Goal: Feedback & Contribution: Leave review/rating

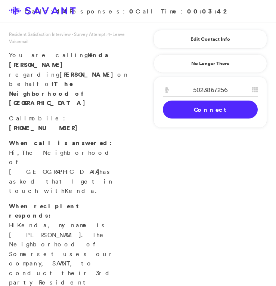
click at [212, 114] on link "Connect" at bounding box center [210, 110] width 95 height 18
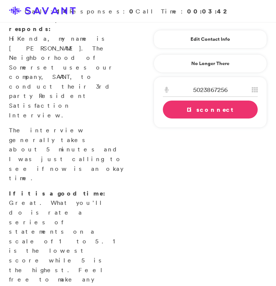
scroll to position [189, 0]
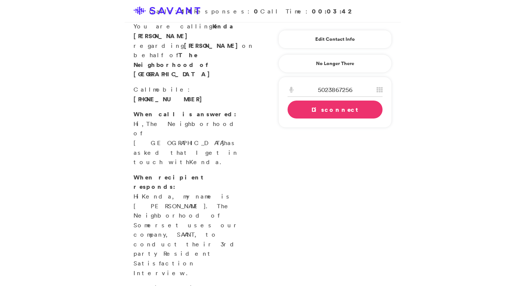
scroll to position [0, 0]
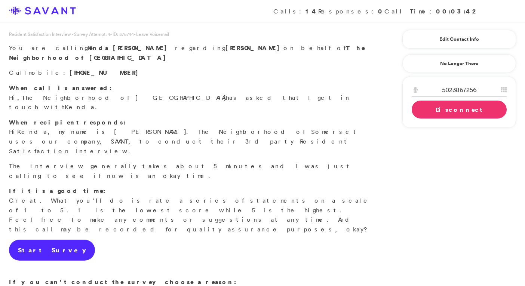
click at [48, 240] on link "Start Survey" at bounding box center [52, 250] width 86 height 21
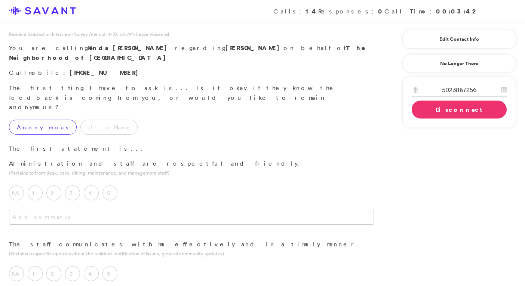
click at [38, 120] on label "Anonymous" at bounding box center [43, 127] width 68 height 15
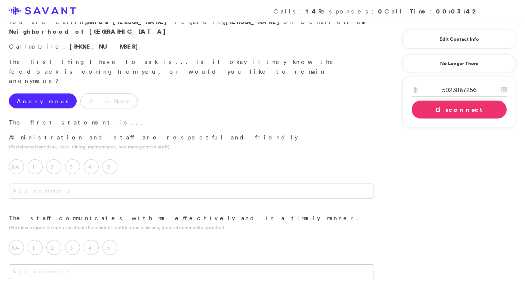
scroll to position [37, 0]
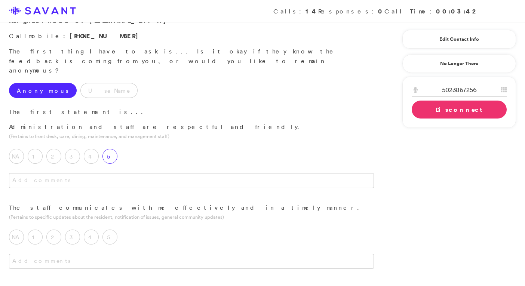
click at [112, 149] on label "5" at bounding box center [110, 156] width 15 height 15
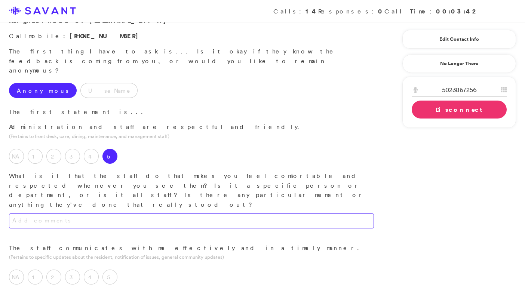
click at [126, 214] on textarea at bounding box center [191, 221] width 365 height 15
type textarea "R"
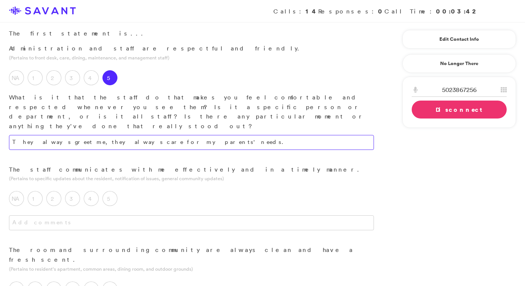
scroll to position [118, 0]
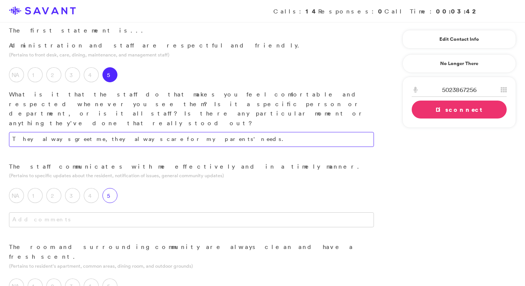
type textarea "They always greet me, they always care for my parents' needs."
click at [115, 188] on label "5" at bounding box center [110, 195] width 15 height 15
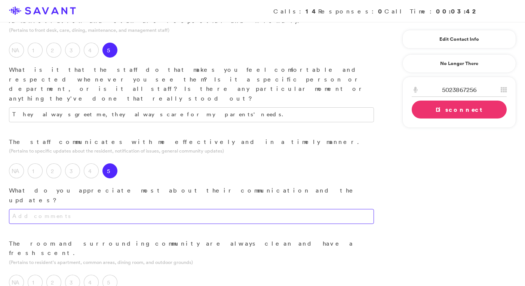
scroll to position [153, 0]
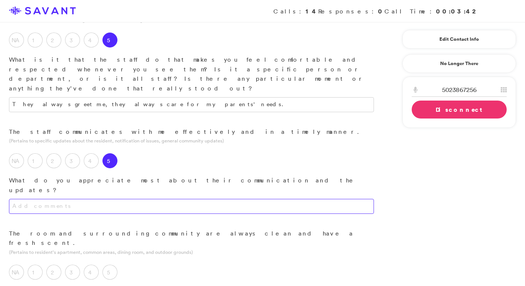
click at [134, 199] on textarea at bounding box center [191, 206] width 365 height 15
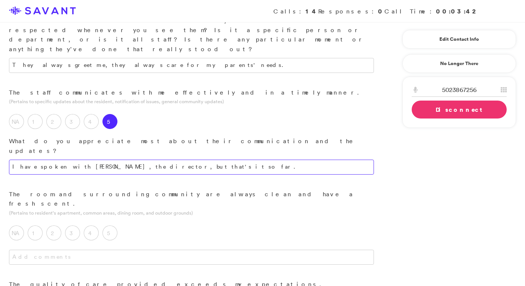
scroll to position [193, 0]
type textarea "I have spoken with [PERSON_NAME], the director, but that's it so far."
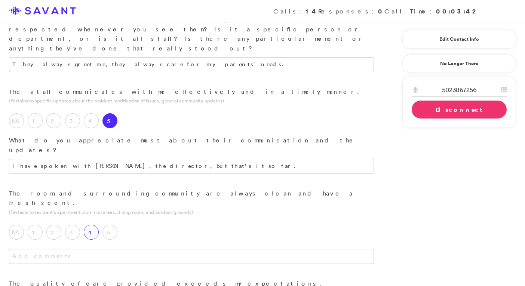
click at [91, 225] on label "4" at bounding box center [91, 232] width 15 height 15
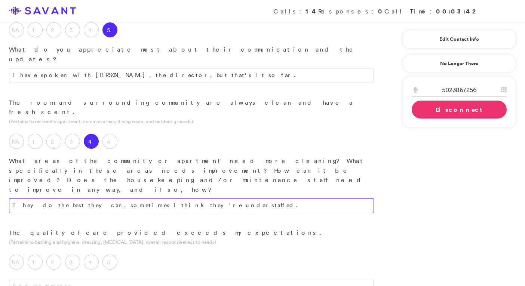
scroll to position [287, 0]
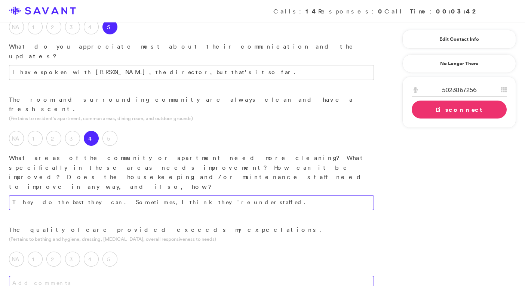
type textarea "They do the best they can. Sometimes, I think they're understaffed."
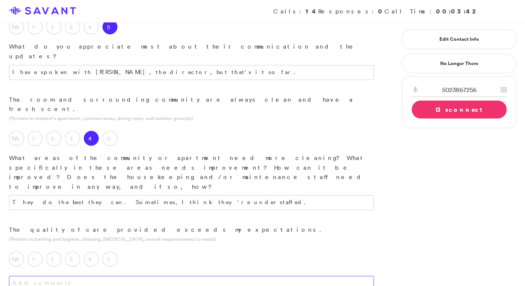
click at [114, 276] on textarea at bounding box center [191, 283] width 365 height 15
click at [95, 252] on label "4" at bounding box center [91, 259] width 15 height 15
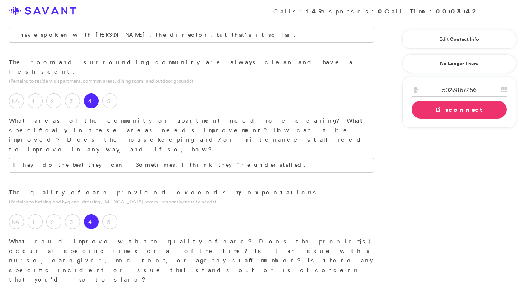
scroll to position [360, 0]
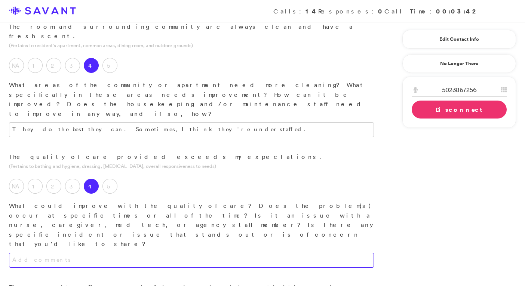
click at [142, 253] on textarea at bounding box center [191, 260] width 365 height 15
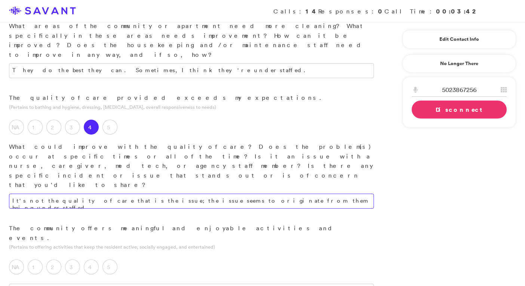
scroll to position [441, 0]
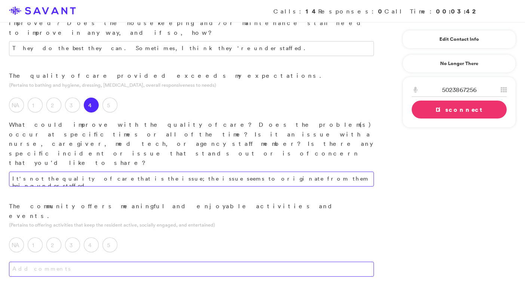
type textarea "It's not the quality of care that is the issue; the issue seems to originate fr…"
click at [139, 262] on textarea at bounding box center [191, 269] width 365 height 15
click at [116, 238] on label "5" at bounding box center [110, 245] width 15 height 15
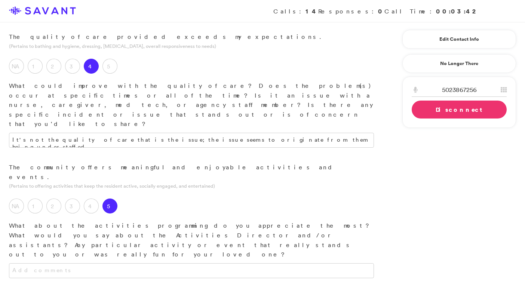
scroll to position [486, 0]
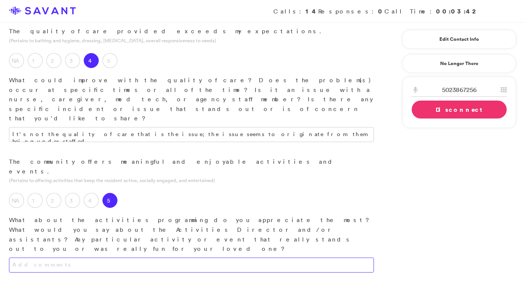
click at [141, 258] on textarea at bounding box center [191, 265] width 365 height 15
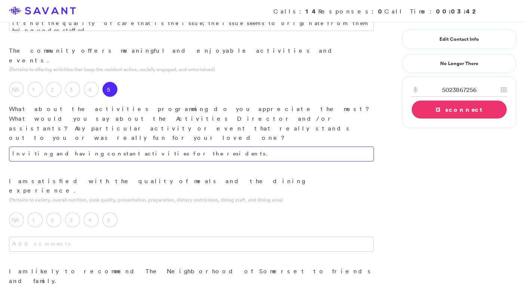
scroll to position [601, 0]
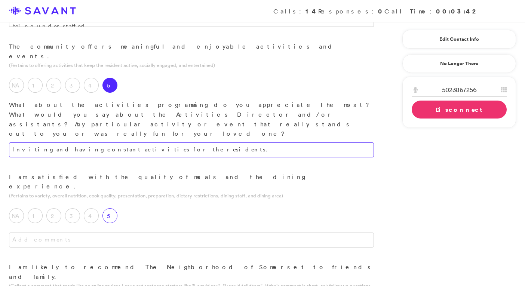
type textarea "Inviting and having constant activities for the residents."
click at [114, 208] on label "5" at bounding box center [110, 215] width 15 height 15
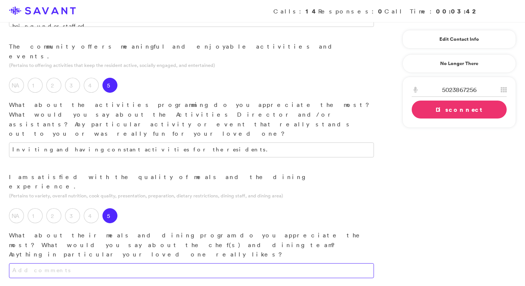
click at [135, 263] on textarea at bounding box center [191, 270] width 365 height 15
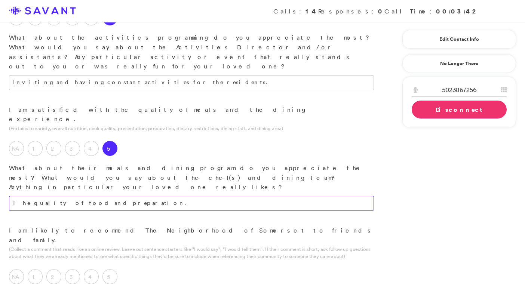
scroll to position [671, 0]
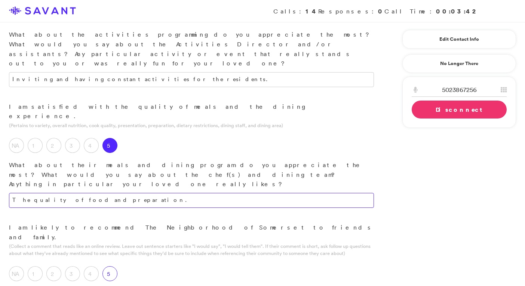
type textarea "The quality of food and preparation."
click at [114, 266] on label "5" at bounding box center [110, 273] width 15 height 15
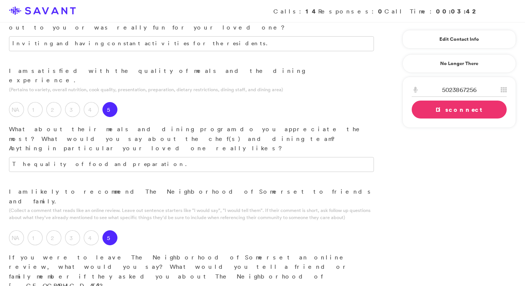
scroll to position [708, 0]
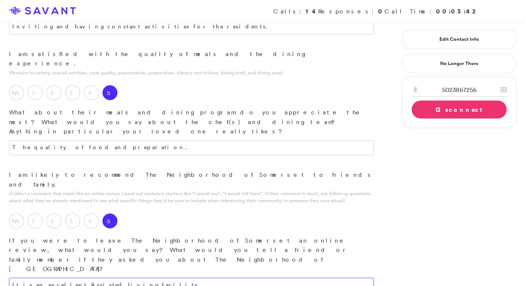
scroll to position [733, 0]
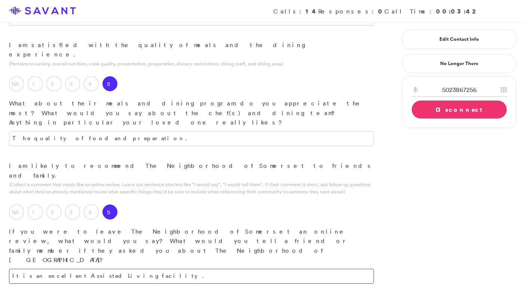
type textarea "It is an excellent Assisted Living facility."
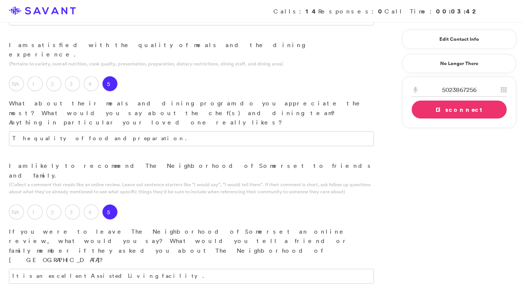
type textarea "T"
type textarea "The managment and staff do a good job."
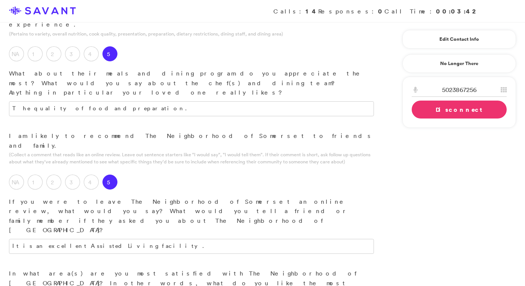
scroll to position [765, 0]
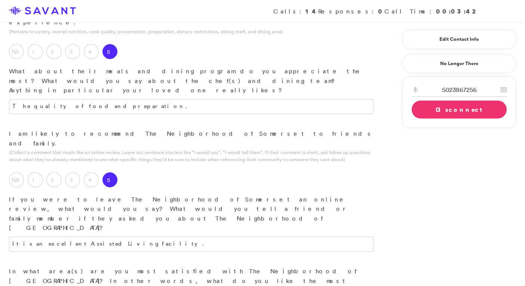
type textarea "Staffing- additional staff would make it easier for everyone involved. This inc…"
click at [276, 109] on link "Disconnect" at bounding box center [459, 110] width 95 height 18
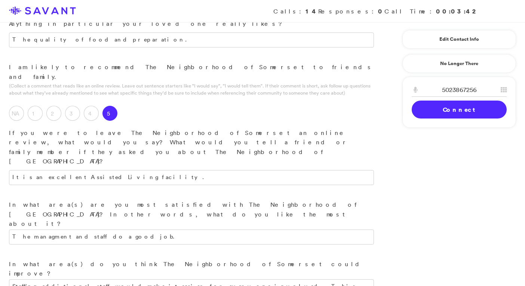
scroll to position [874, 0]
